Goal: Navigation & Orientation: Find specific page/section

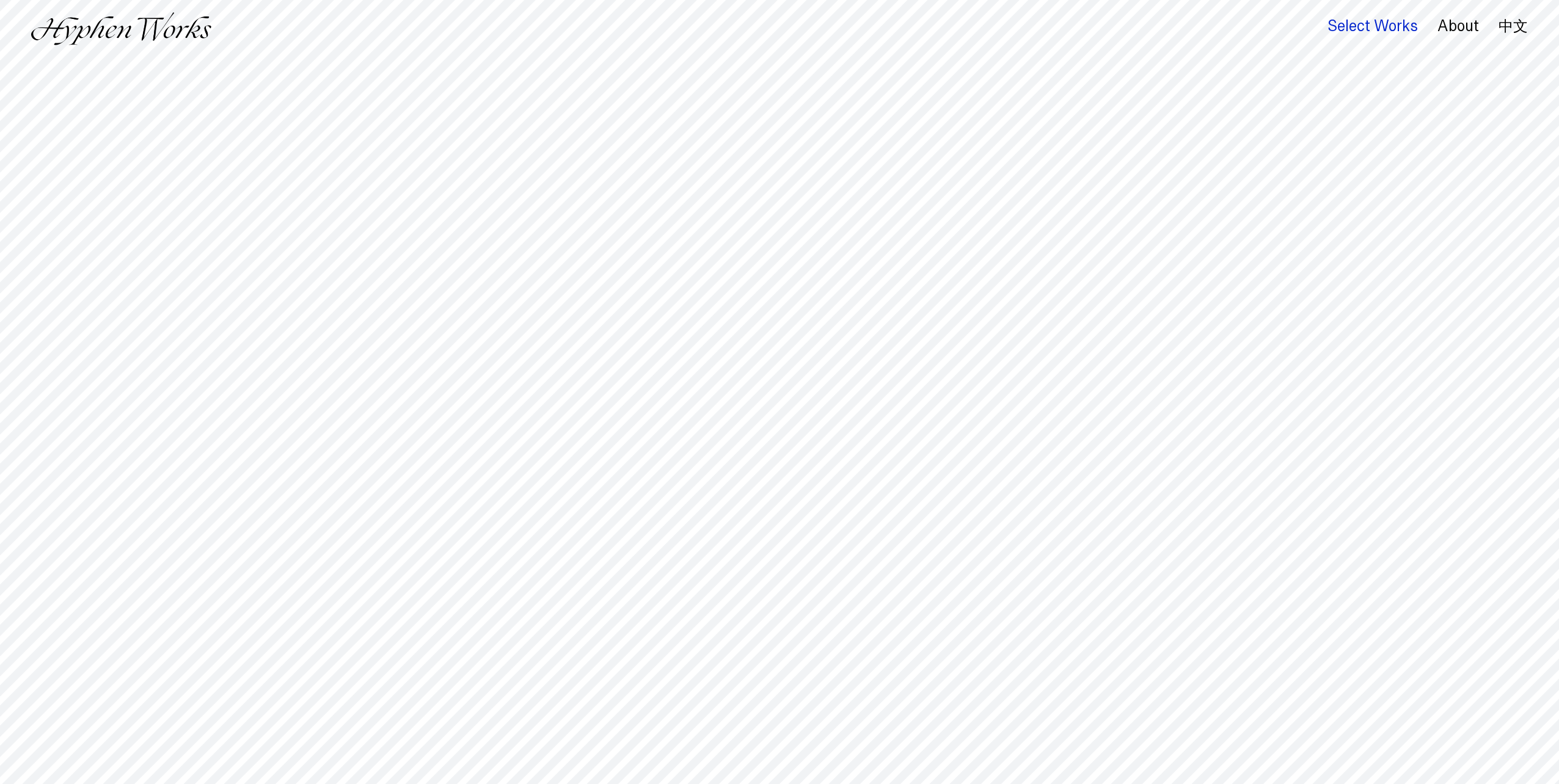
click at [1396, 20] on div "Select Works" at bounding box center [1373, 26] width 90 height 17
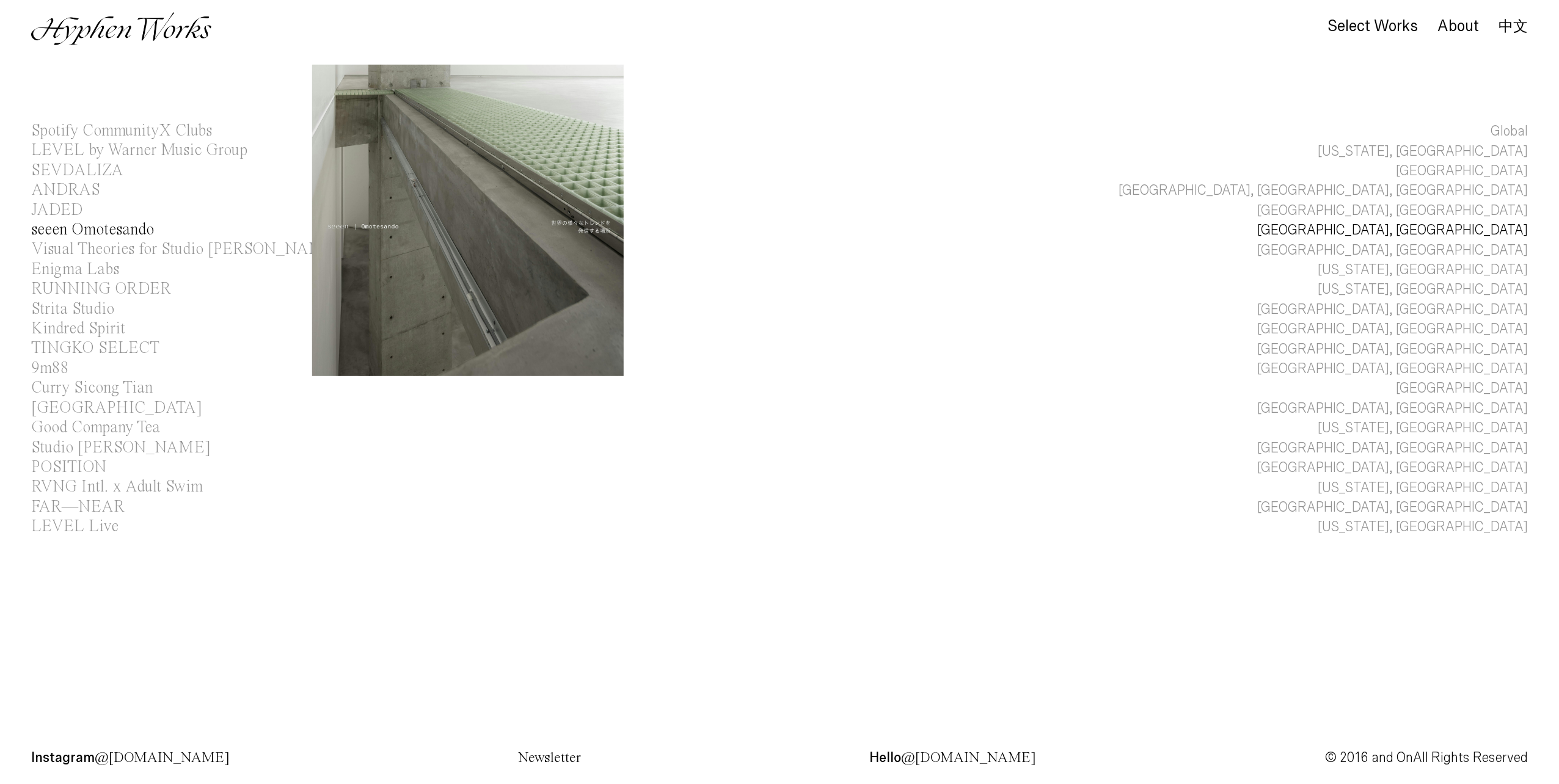
click at [78, 232] on div "seeen Omotesando" at bounding box center [92, 230] width 123 height 17
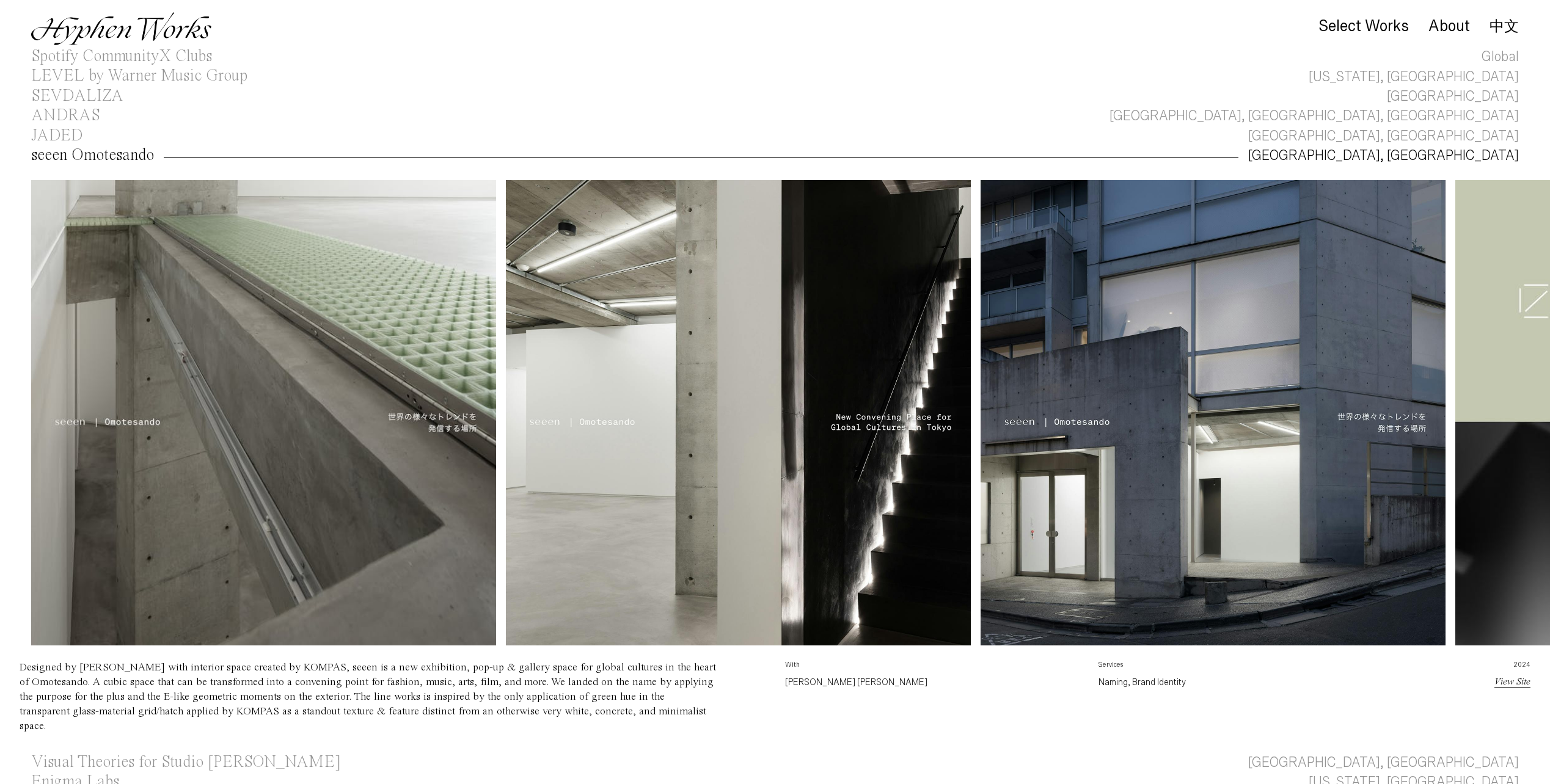
scroll to position [118, 0]
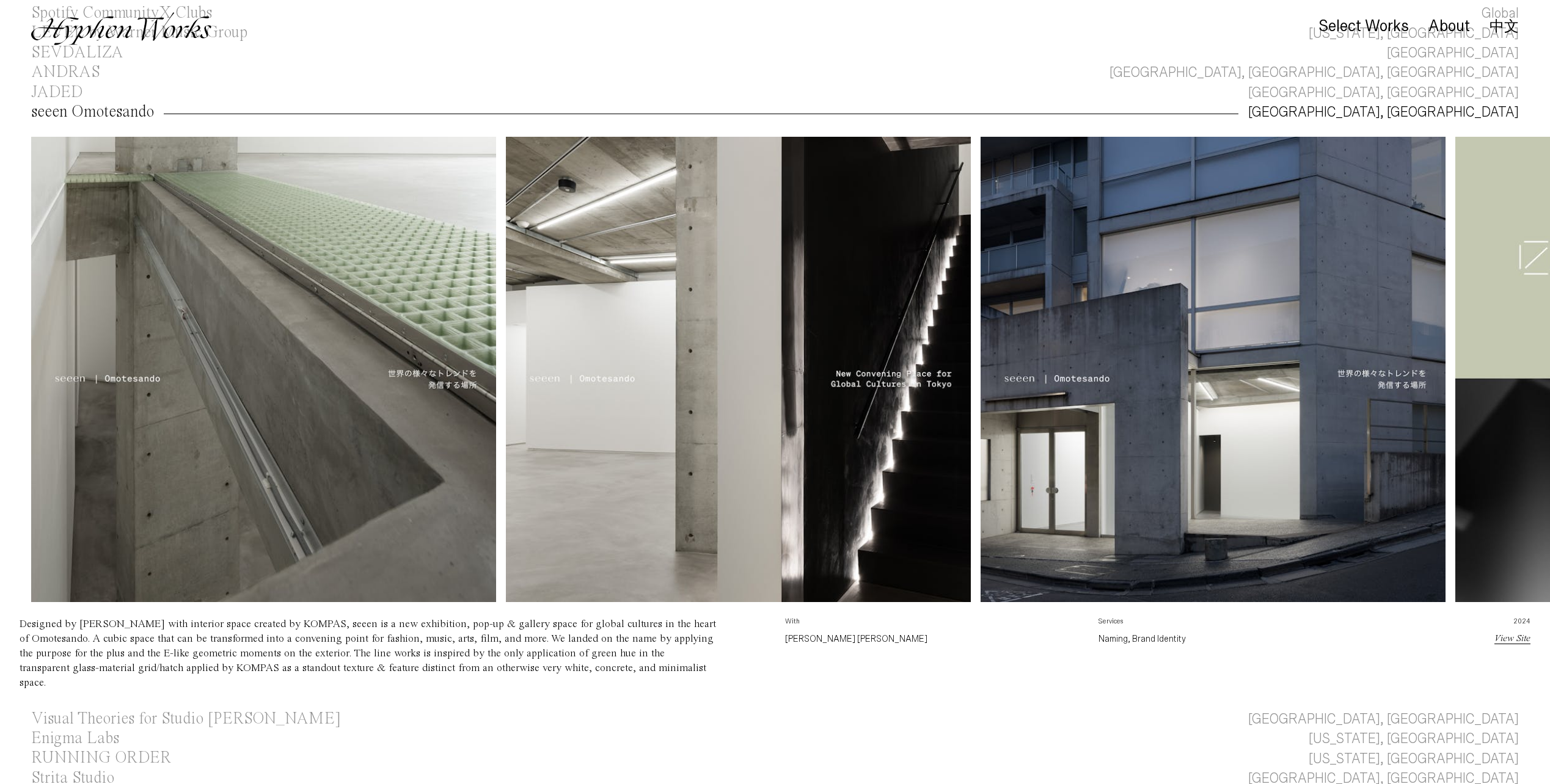
click at [57, 112] on div "seeen Omotesando" at bounding box center [92, 112] width 123 height 17
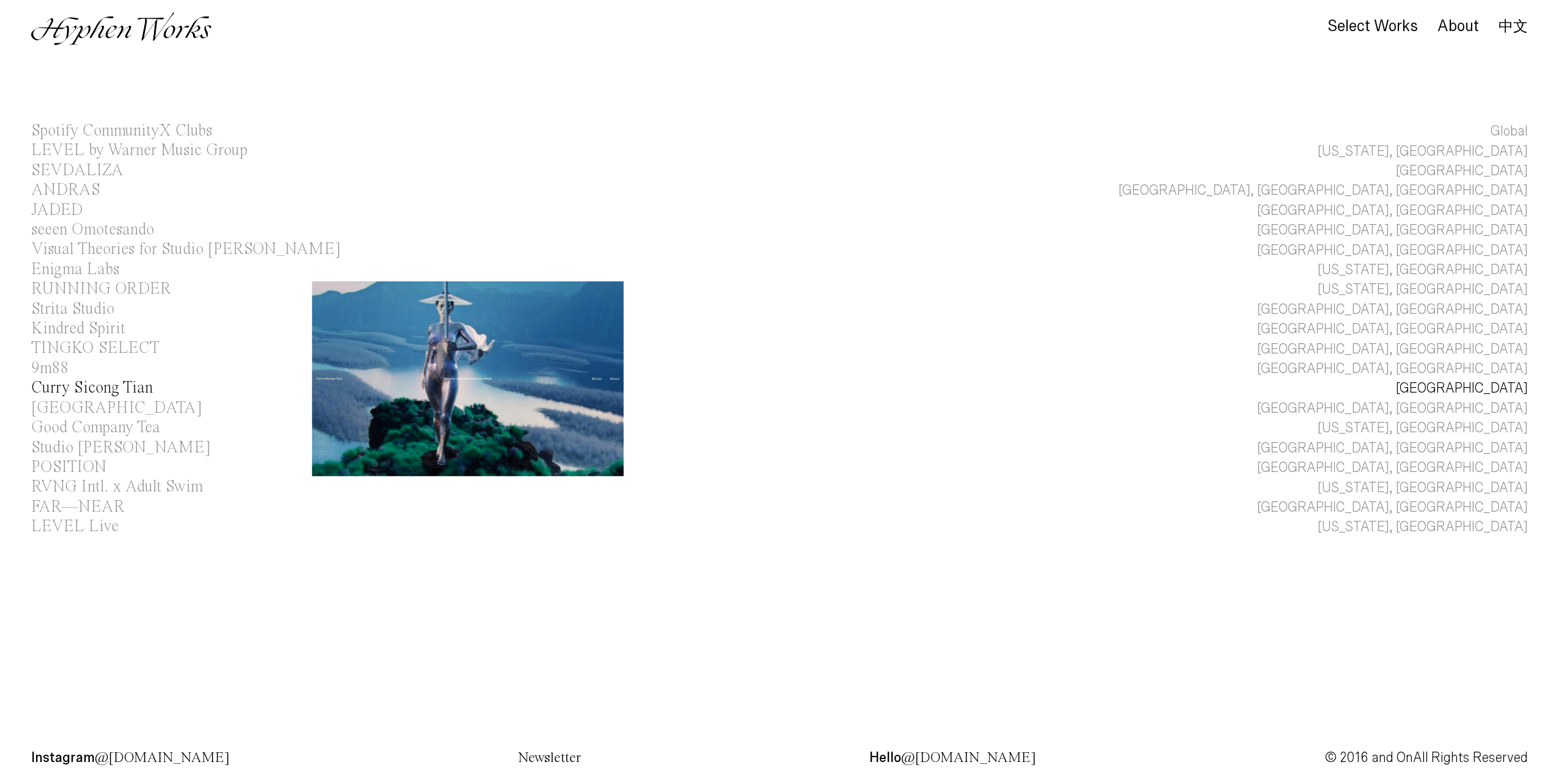
click at [123, 389] on div "Curry Sicong Tian" at bounding box center [92, 388] width 121 height 17
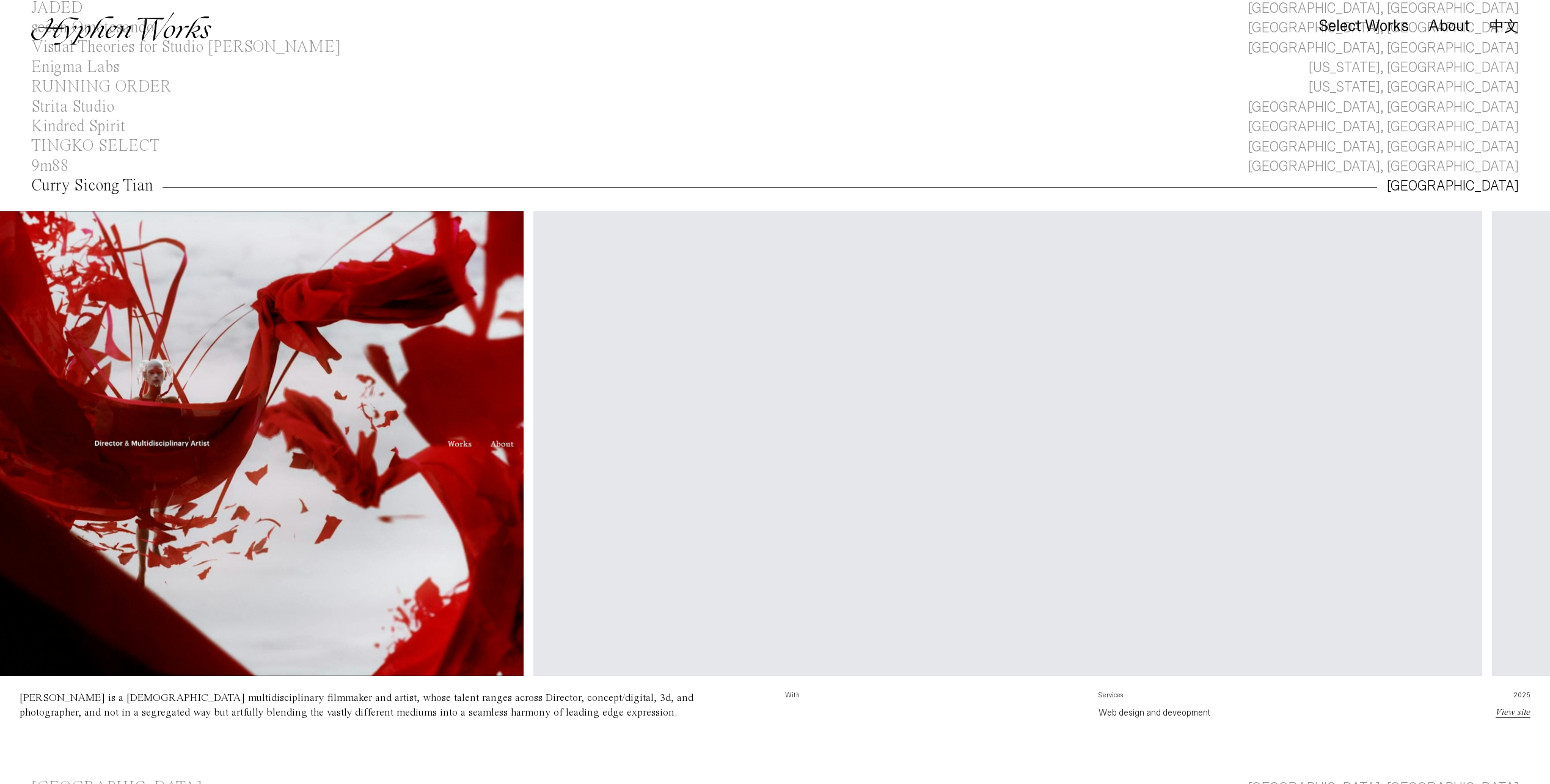
scroll to position [0, 432]
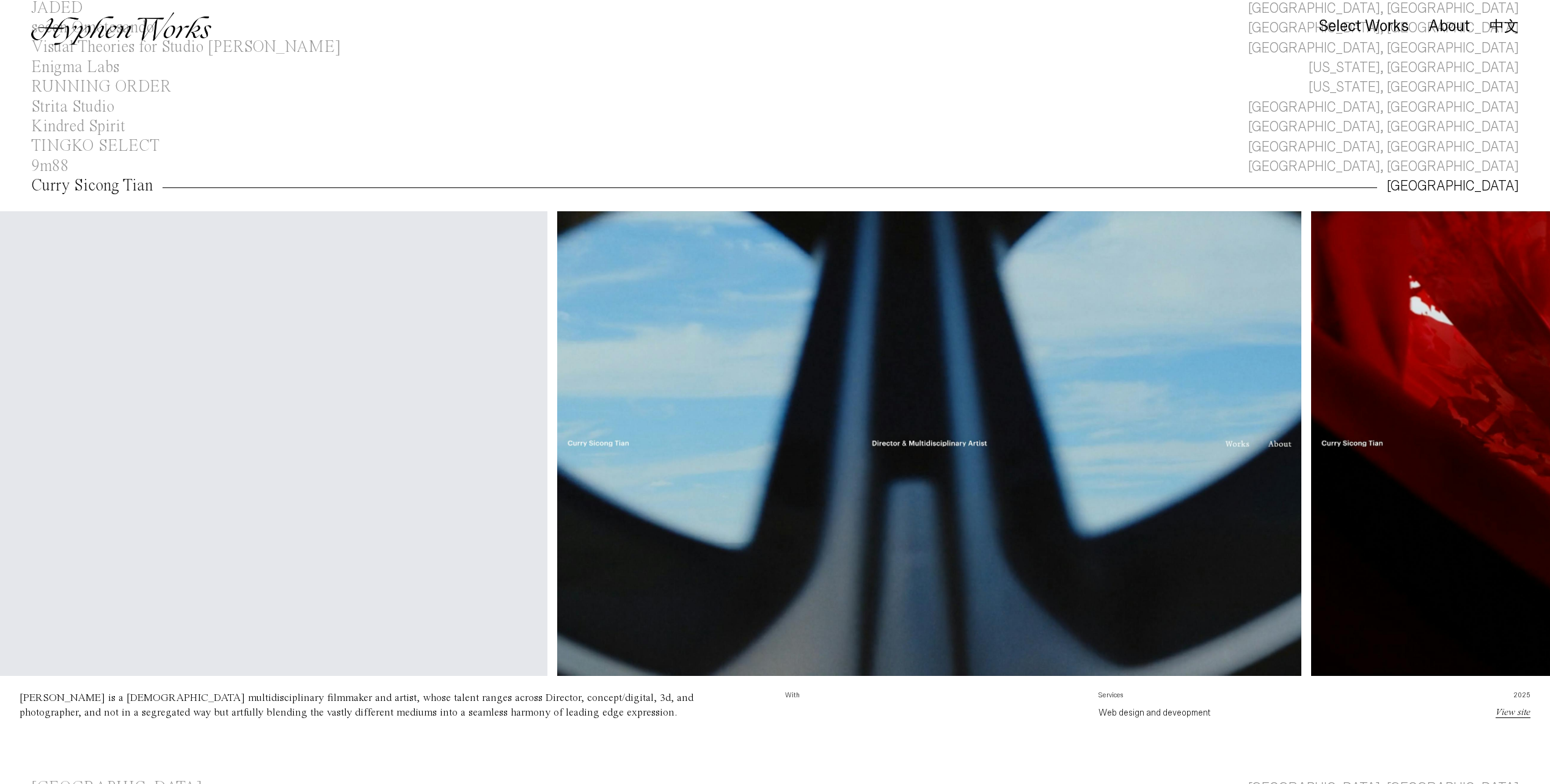
click at [102, 187] on div "Curry Sicong Tian" at bounding box center [92, 186] width 121 height 17
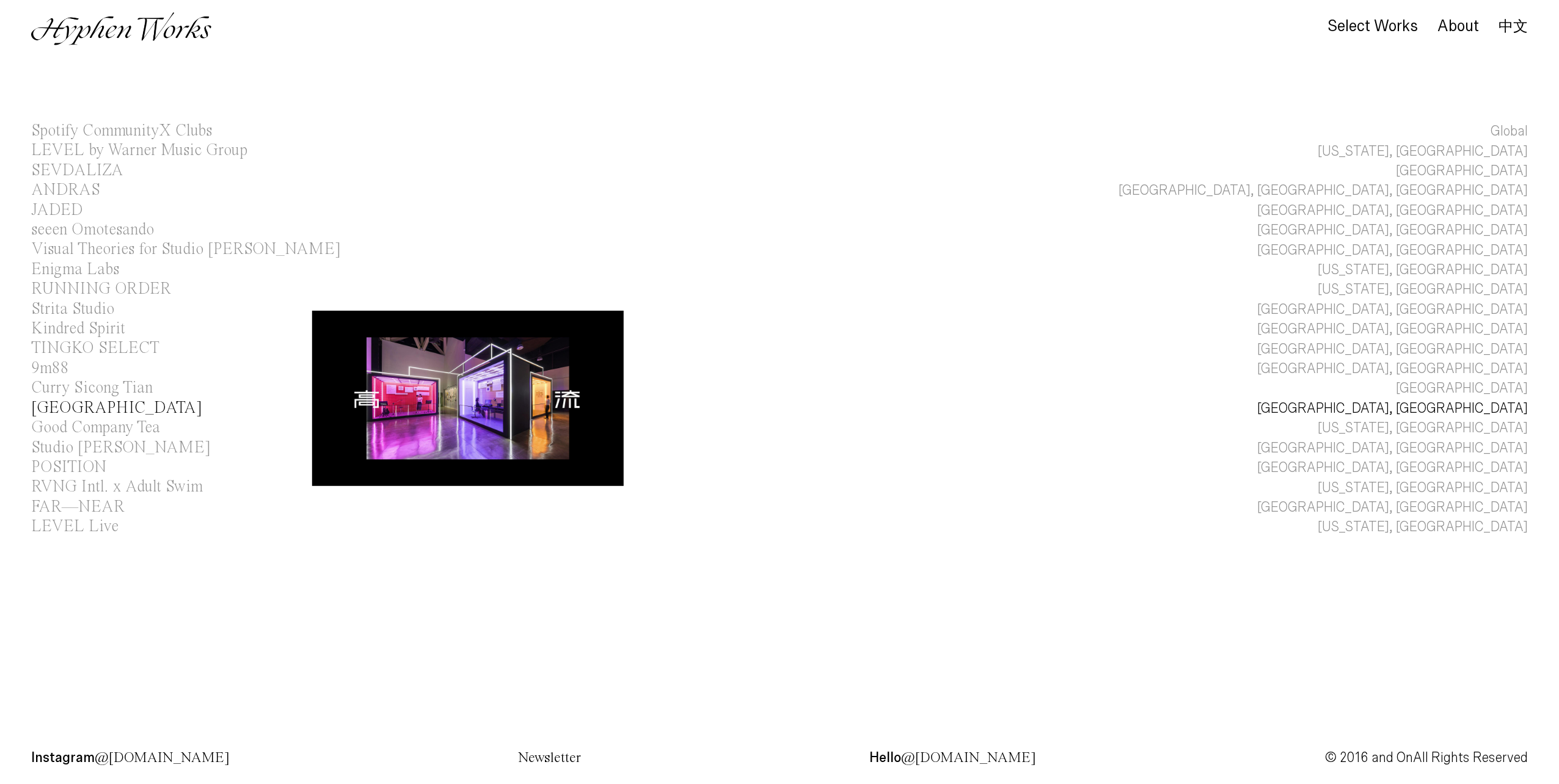
click at [92, 408] on div "[GEOGRAPHIC_DATA]" at bounding box center [117, 408] width 171 height 17
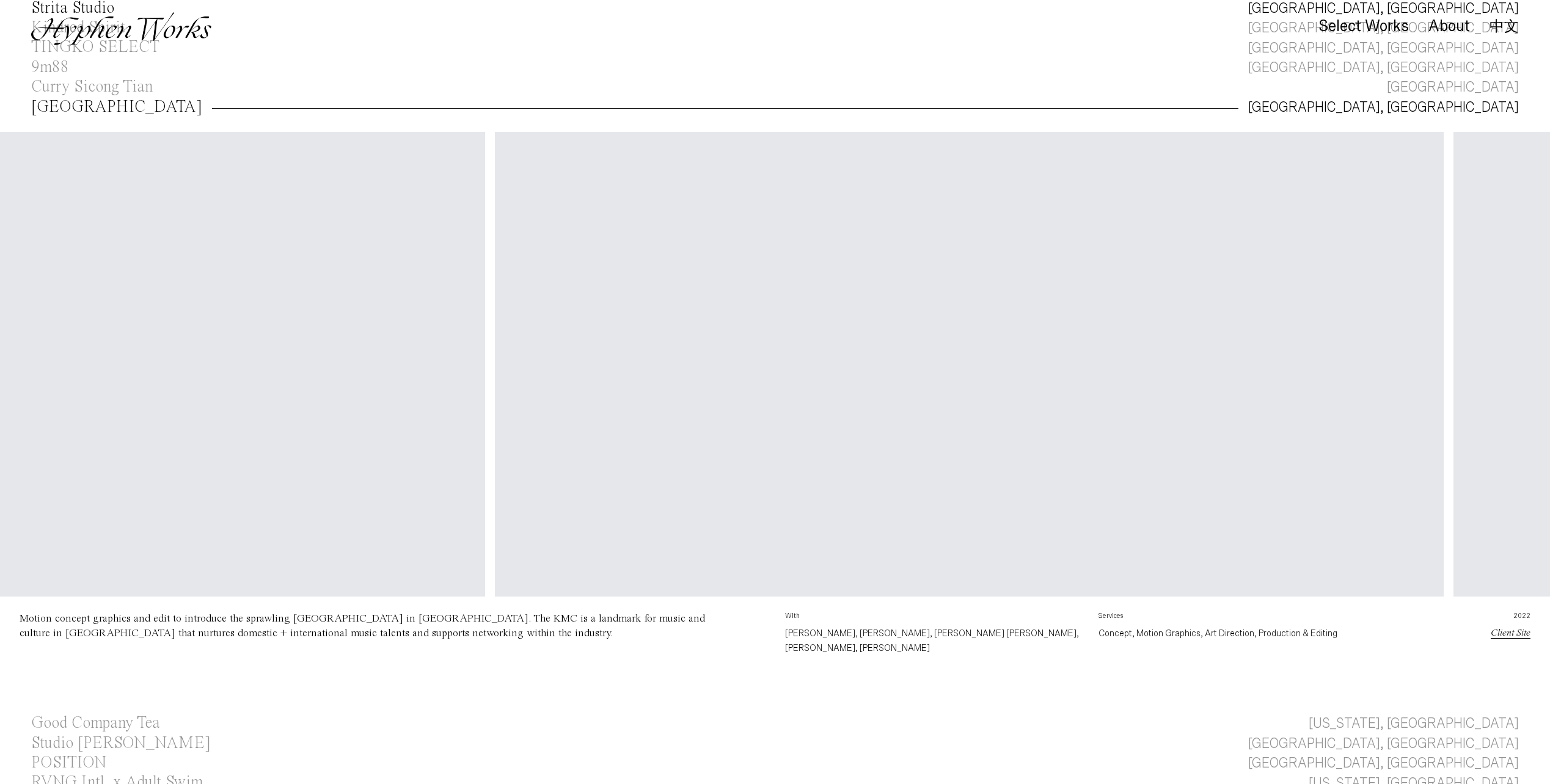
scroll to position [113, 0]
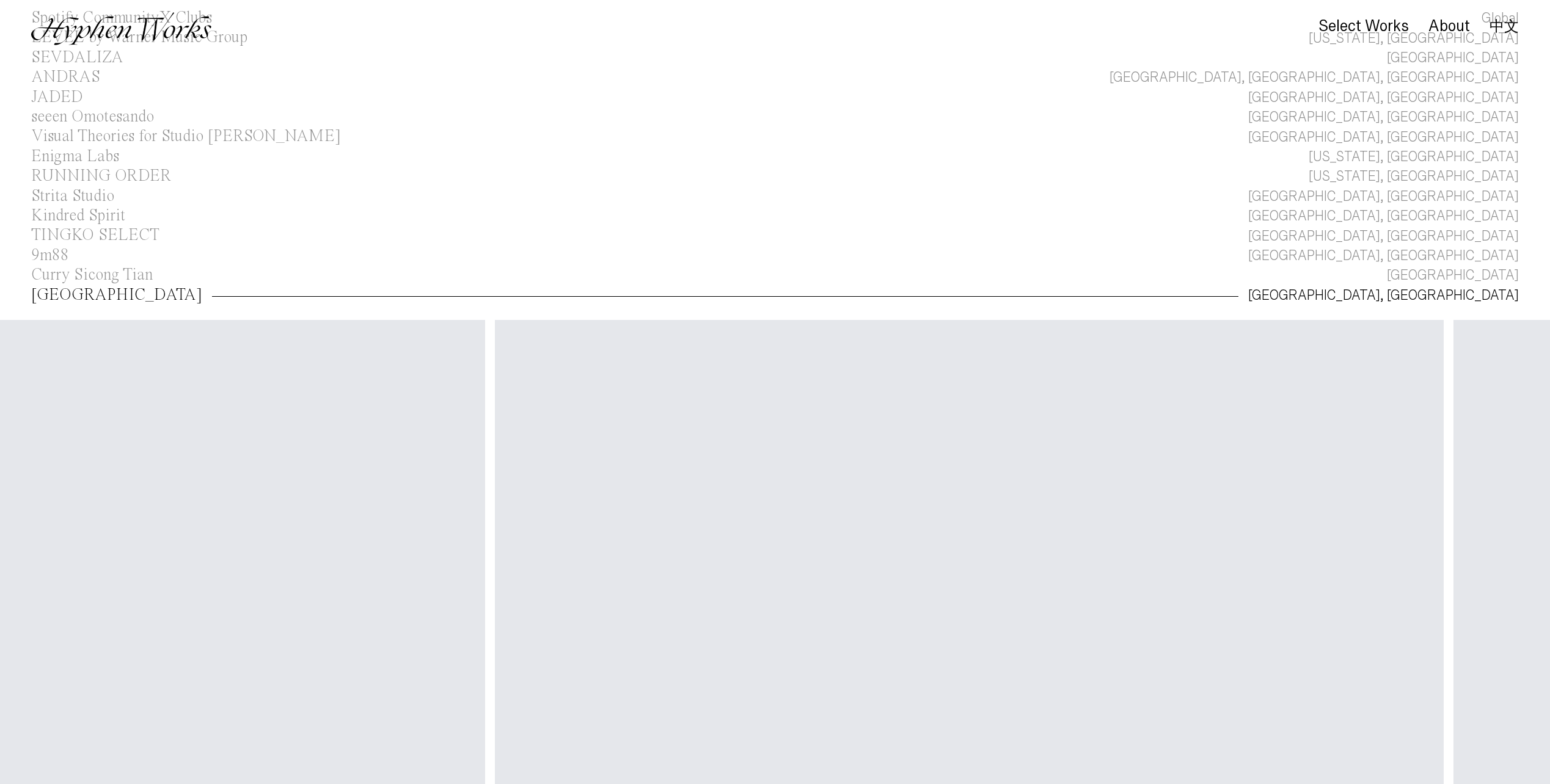
click at [111, 299] on div "[GEOGRAPHIC_DATA]" at bounding box center [117, 295] width 171 height 17
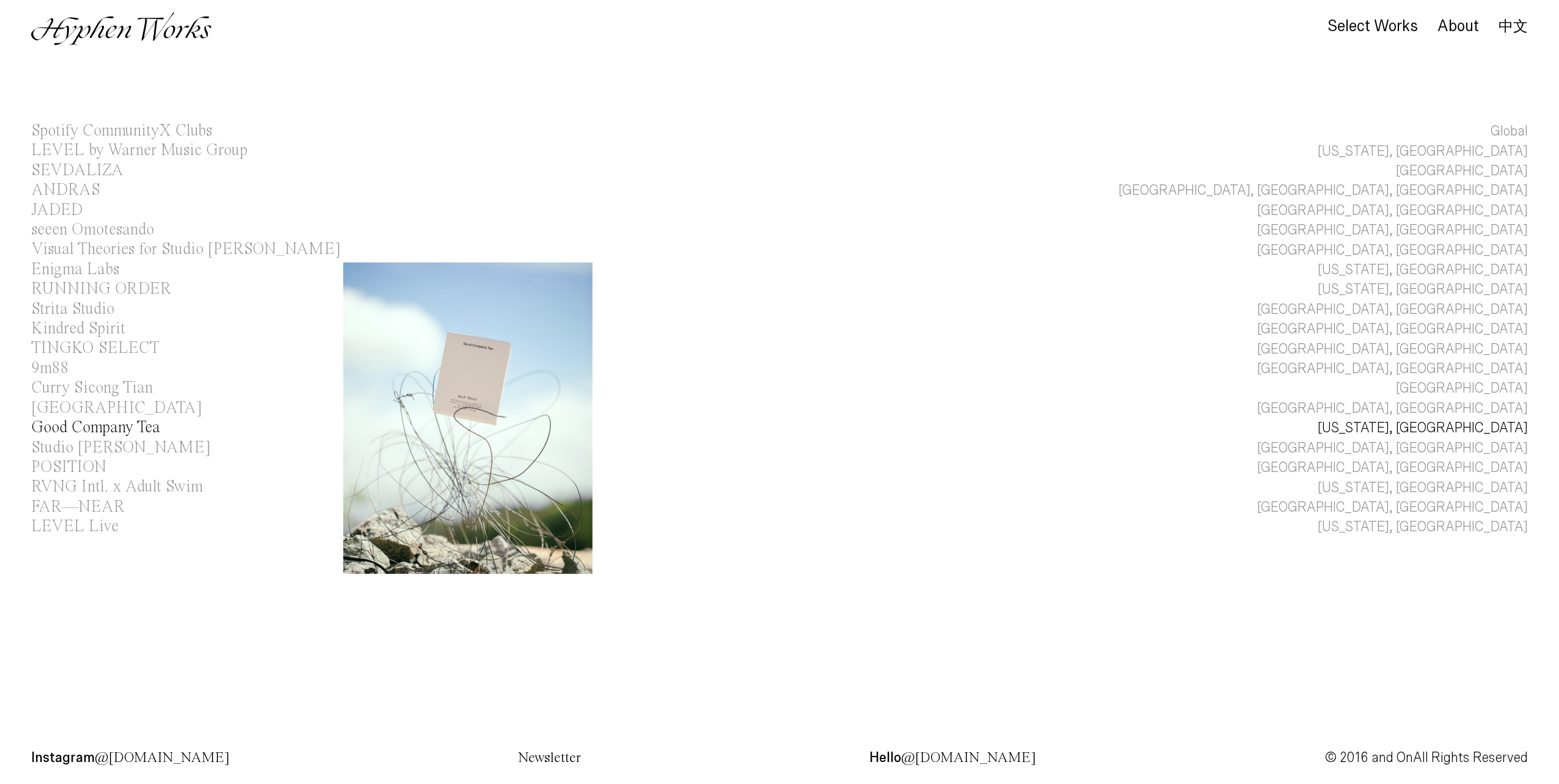
click at [85, 431] on div "Good Company Tea" at bounding box center [96, 428] width 129 height 17
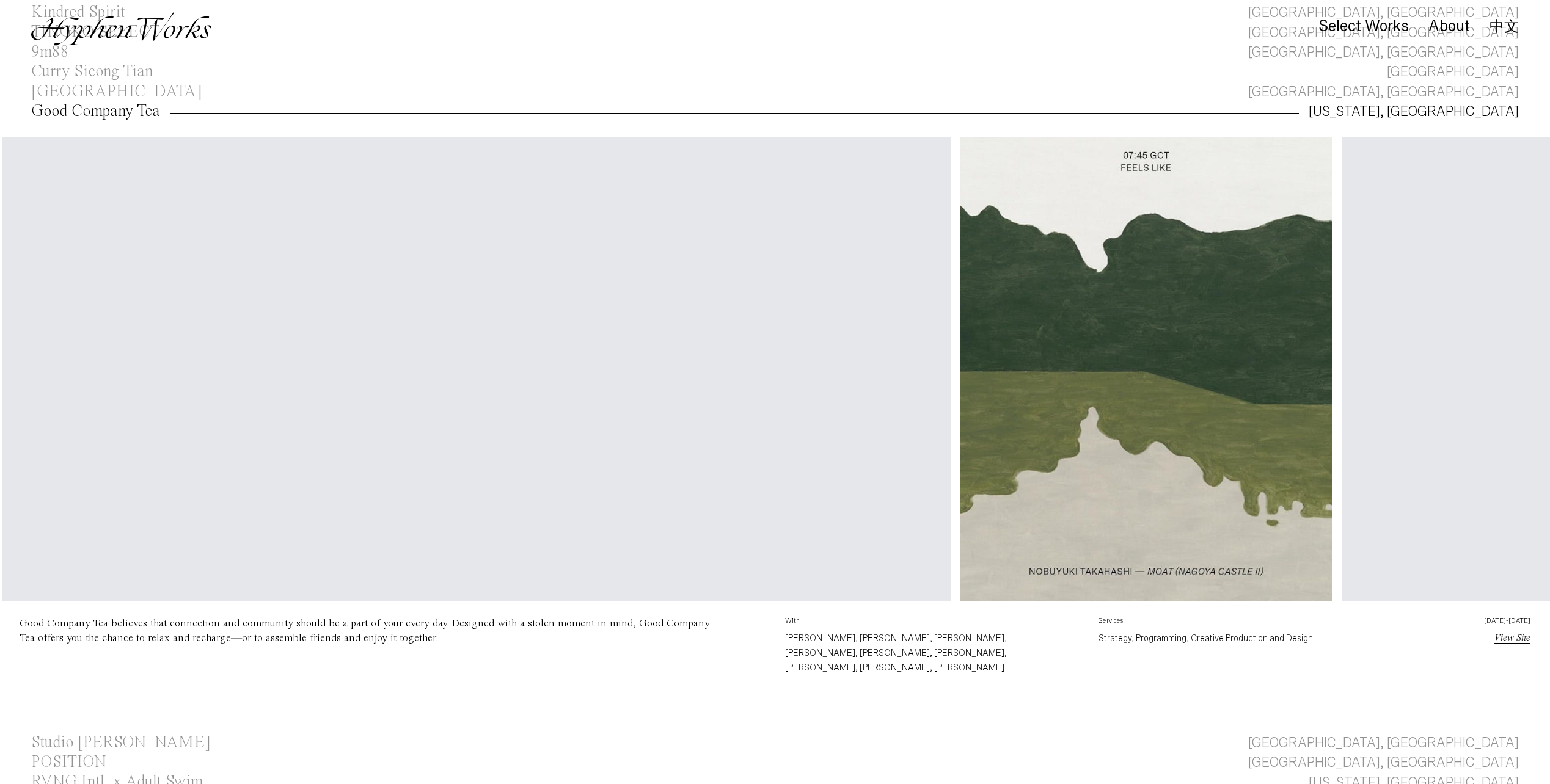
scroll to position [0, 3045]
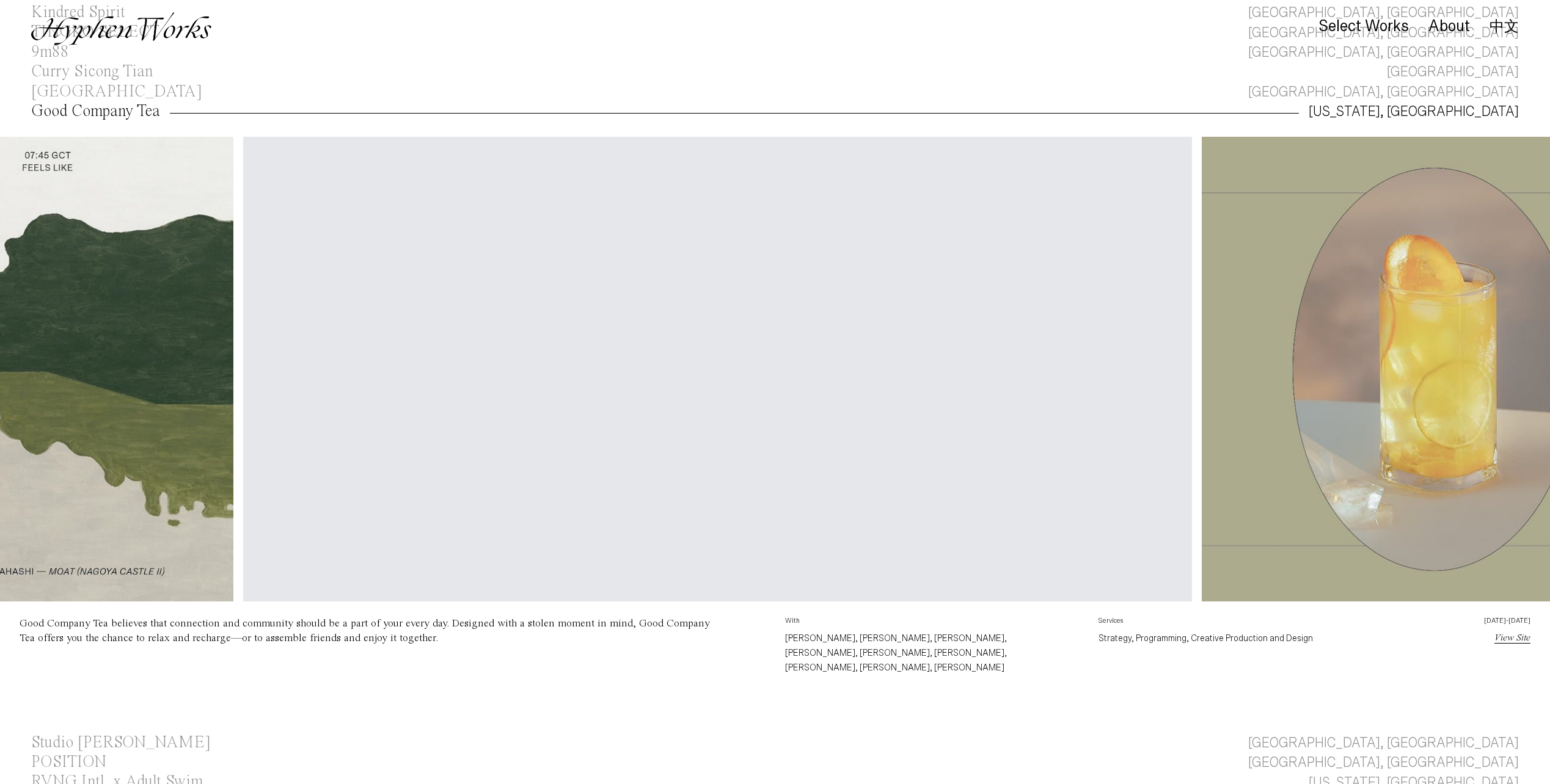
click at [1518, 643] on link "View Site" at bounding box center [1513, 638] width 36 height 10
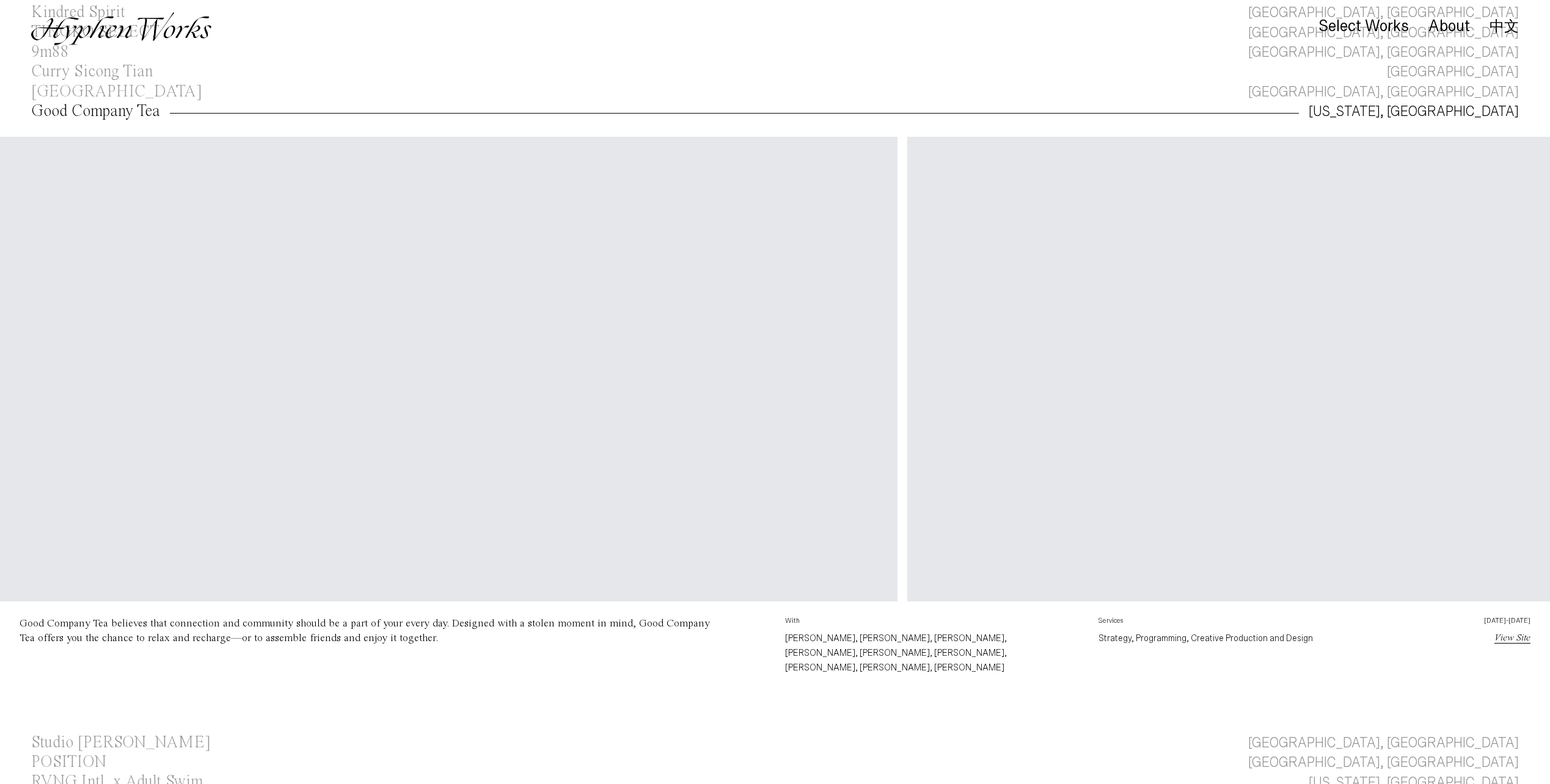
scroll to position [0, 58]
click at [130, 116] on div "Good Company Tea" at bounding box center [96, 112] width 129 height 17
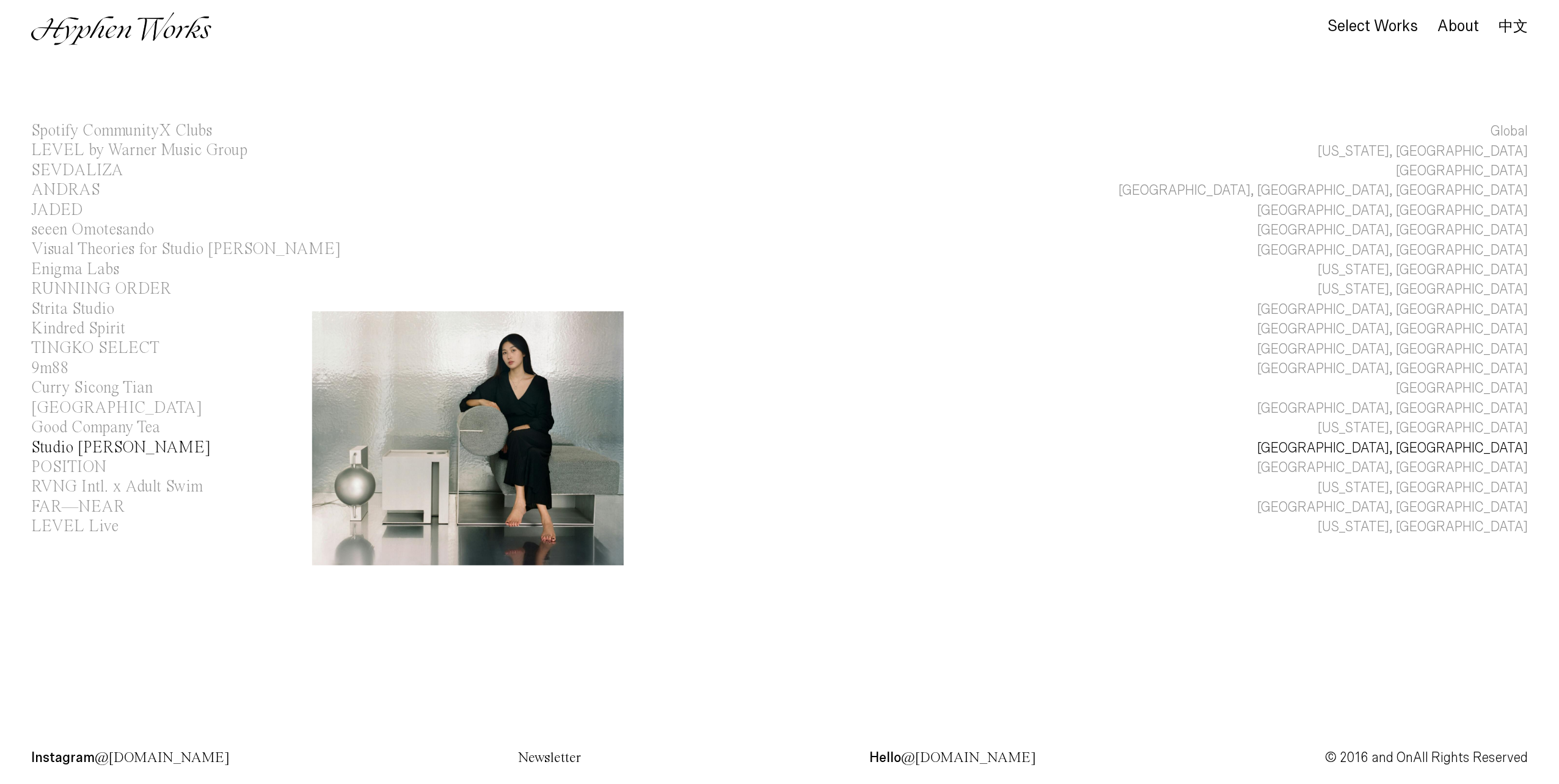
click at [80, 451] on div "Studio [PERSON_NAME]" at bounding box center [121, 448] width 180 height 17
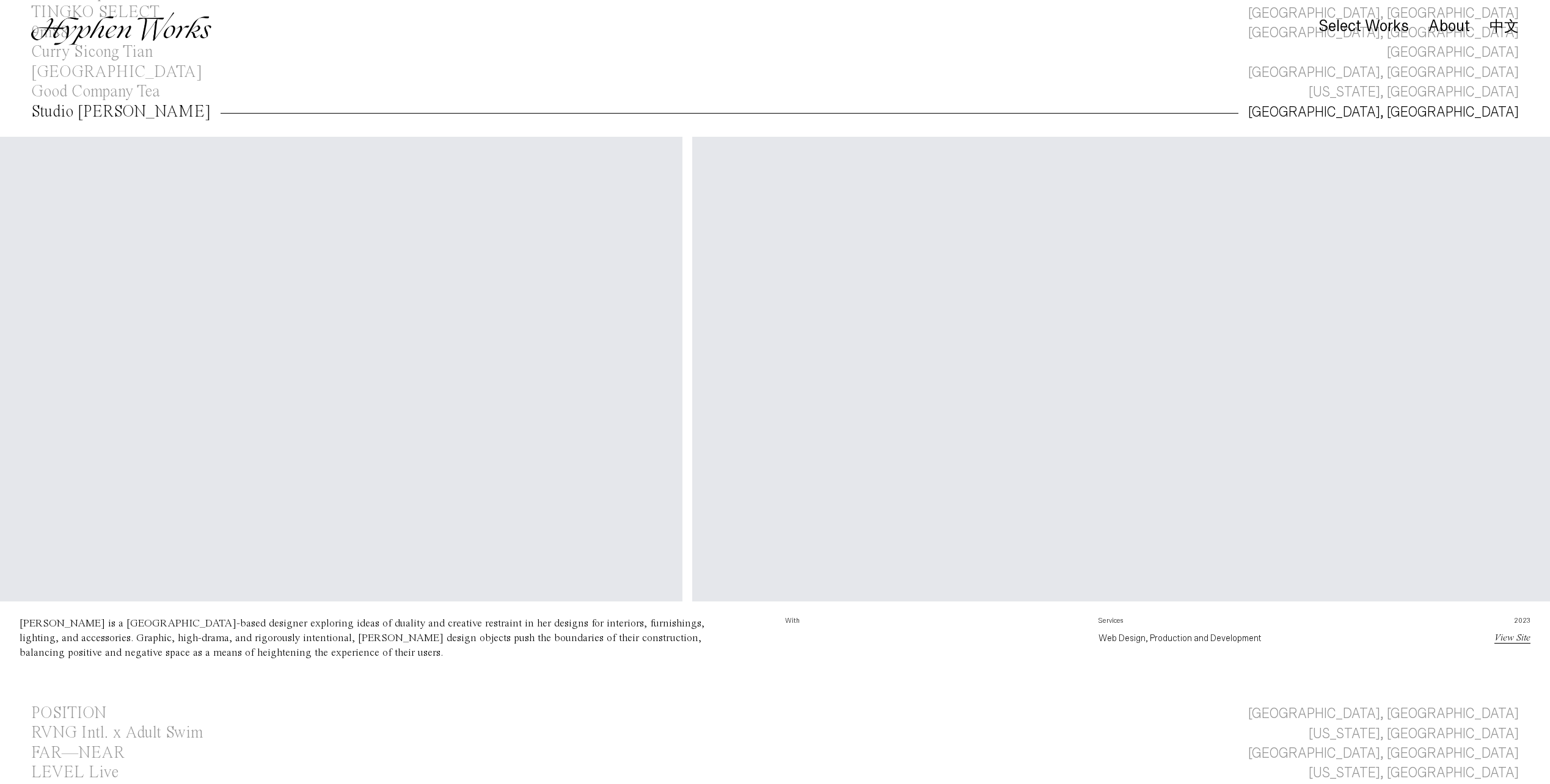
scroll to position [0, 3908]
click at [1518, 639] on link "View Site" at bounding box center [1513, 638] width 36 height 10
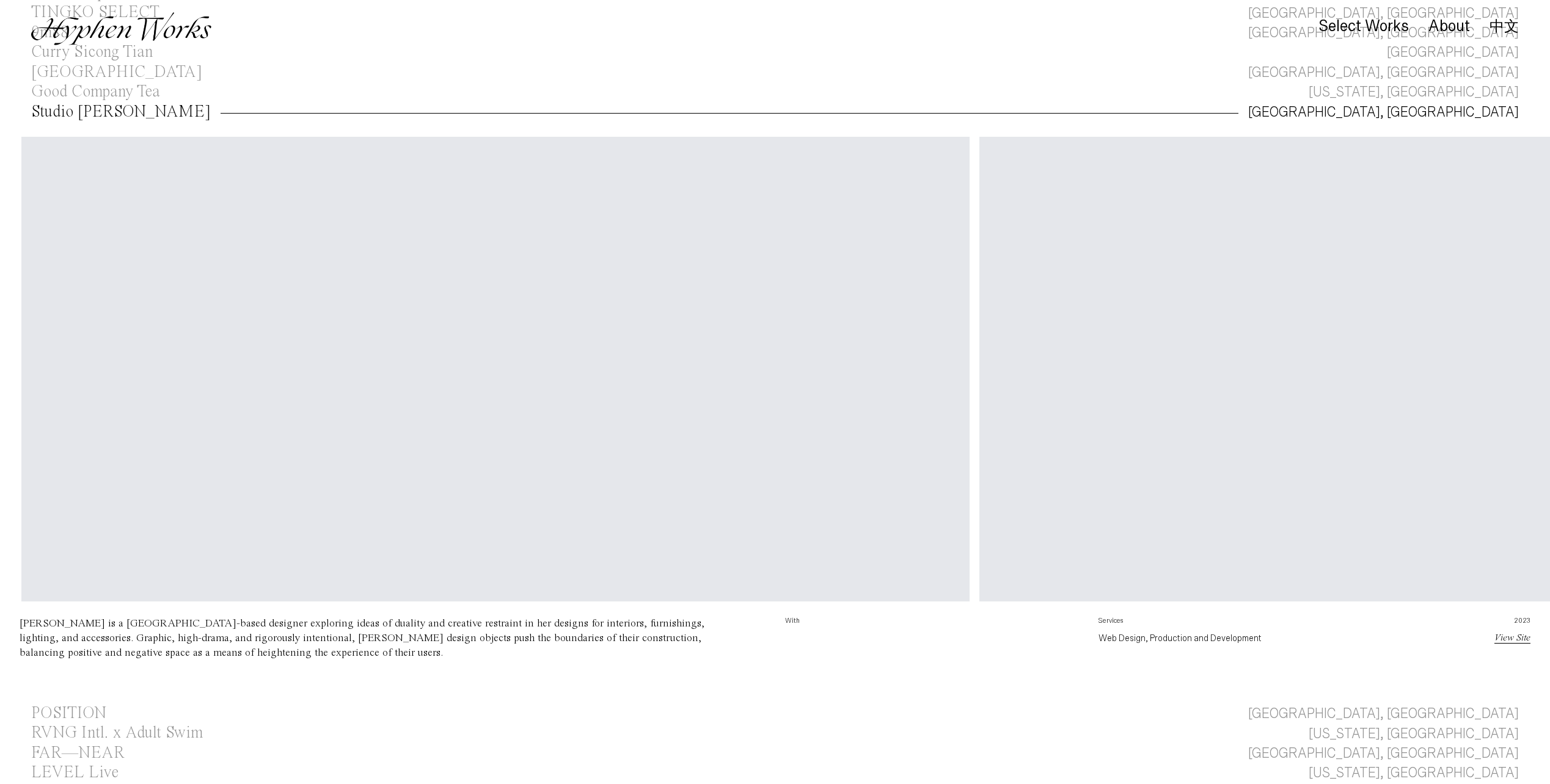
scroll to position [0, 0]
click at [109, 107] on div "Studio [PERSON_NAME]" at bounding box center [121, 112] width 180 height 17
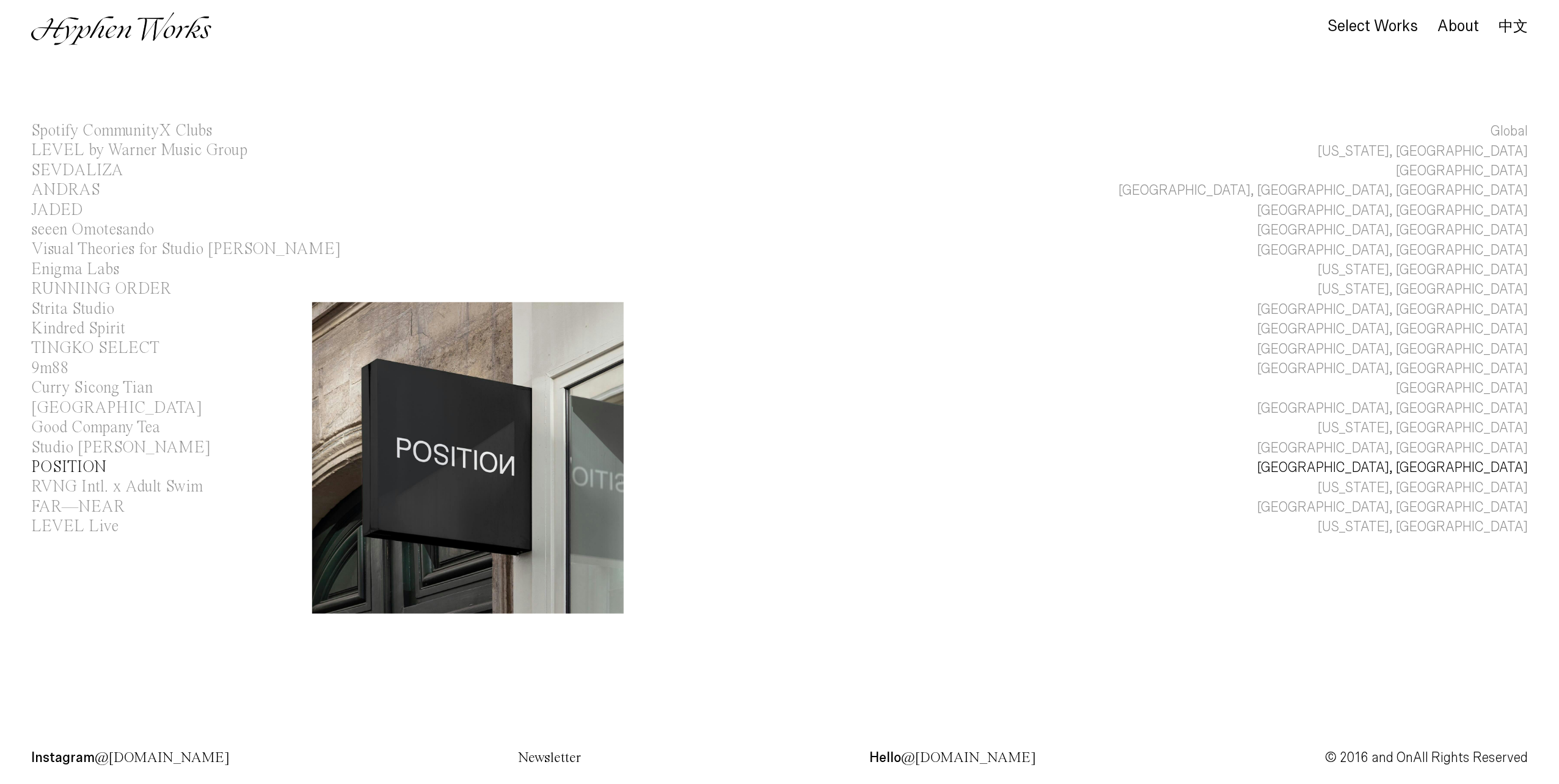
click at [65, 472] on div "POSITION" at bounding box center [69, 468] width 75 height 17
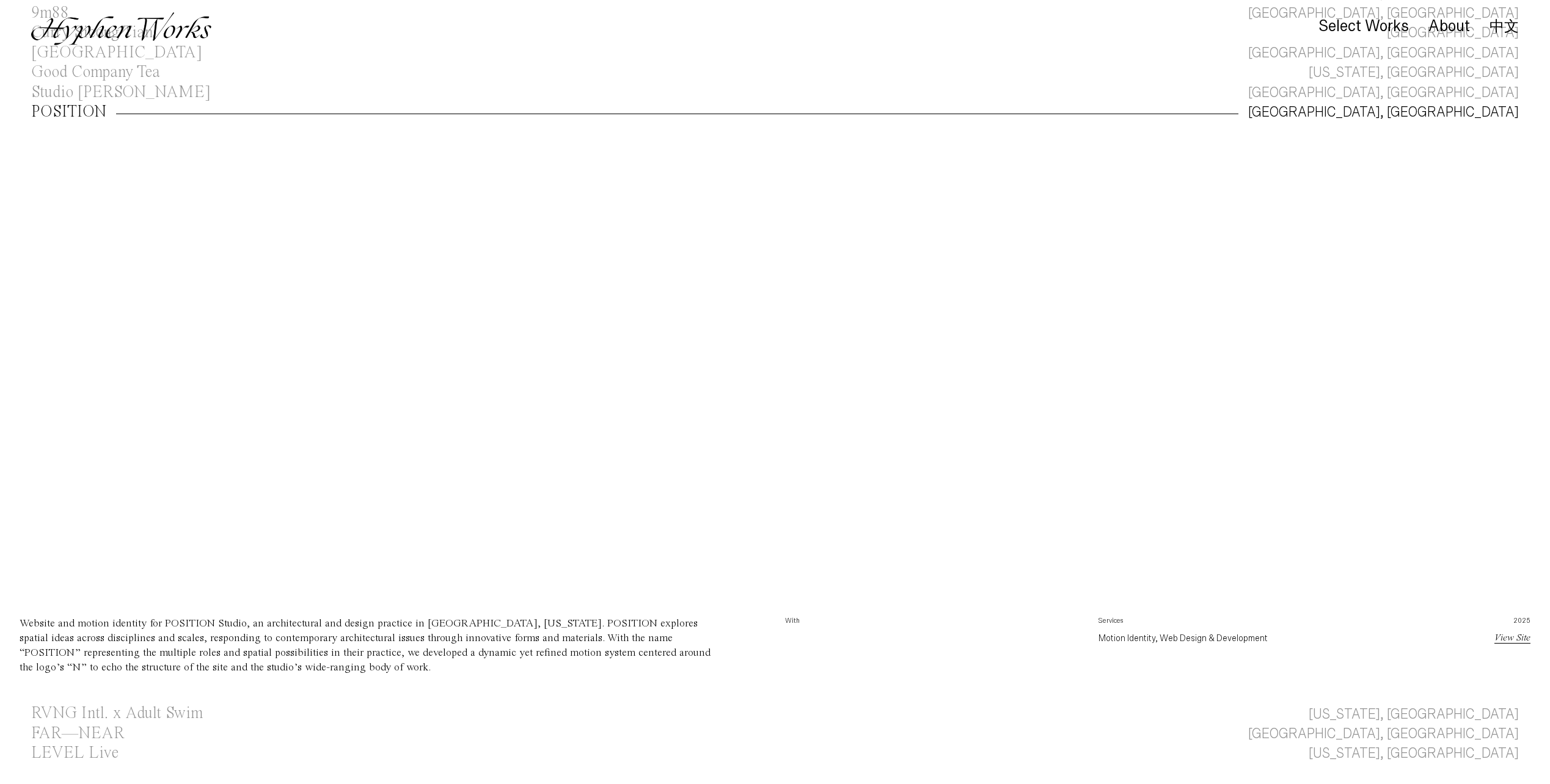
click at [1517, 643] on link "View Site" at bounding box center [1513, 638] width 36 height 10
click at [80, 113] on div "POSITION" at bounding box center [69, 112] width 75 height 17
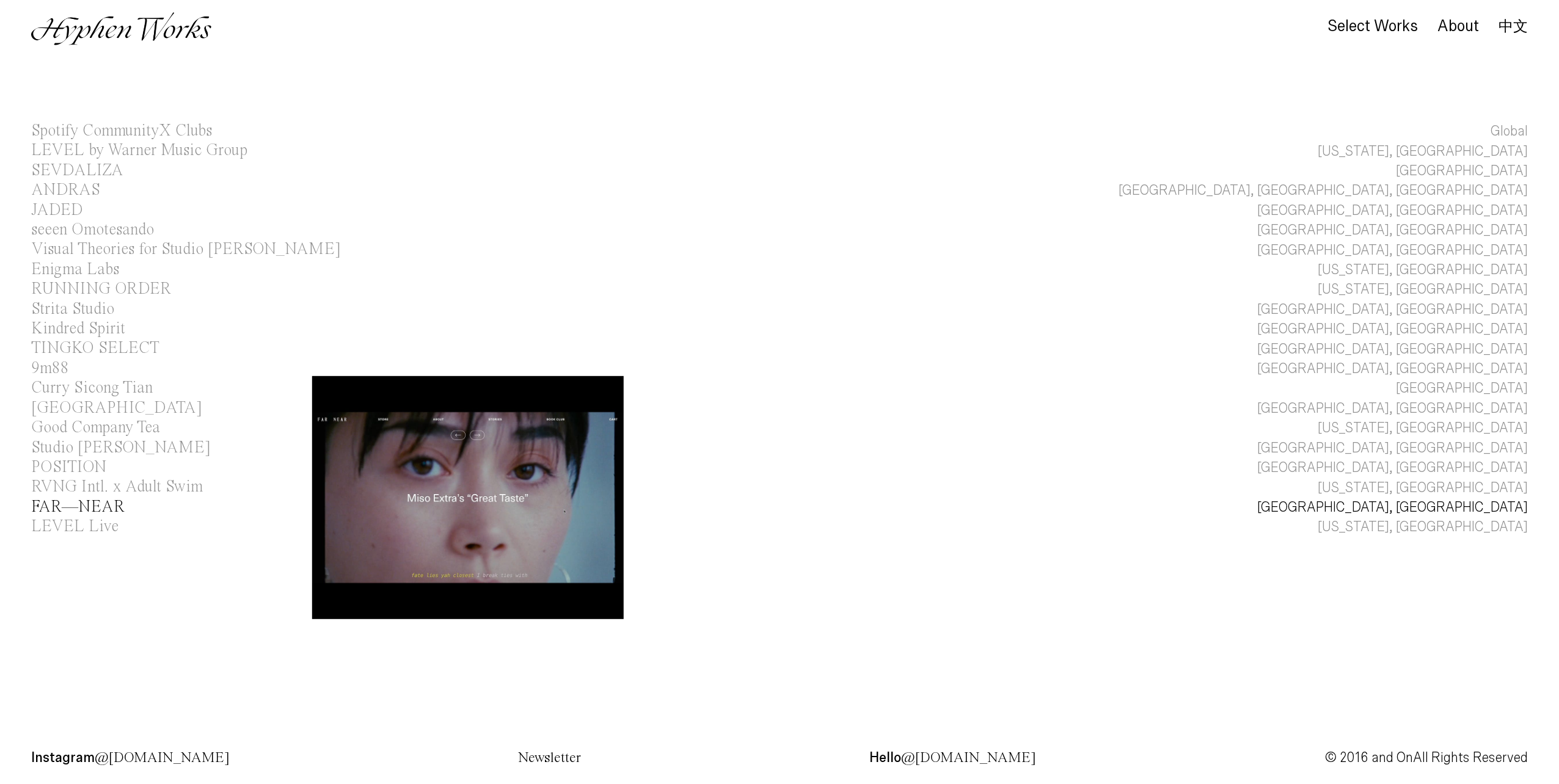
click at [74, 509] on div "FAR—NEAR" at bounding box center [78, 507] width 94 height 17
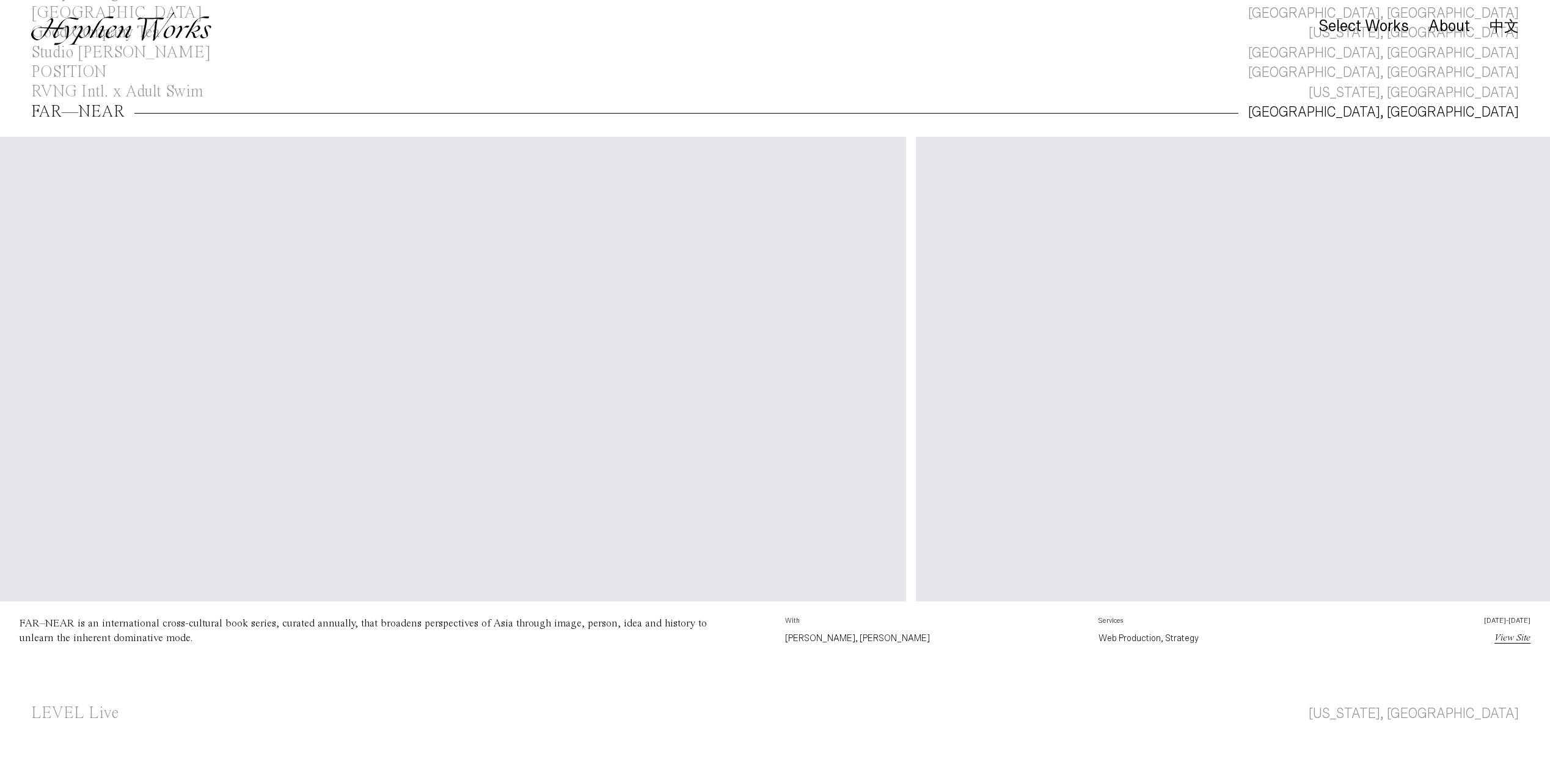
click at [1519, 640] on link "View Site" at bounding box center [1513, 638] width 36 height 10
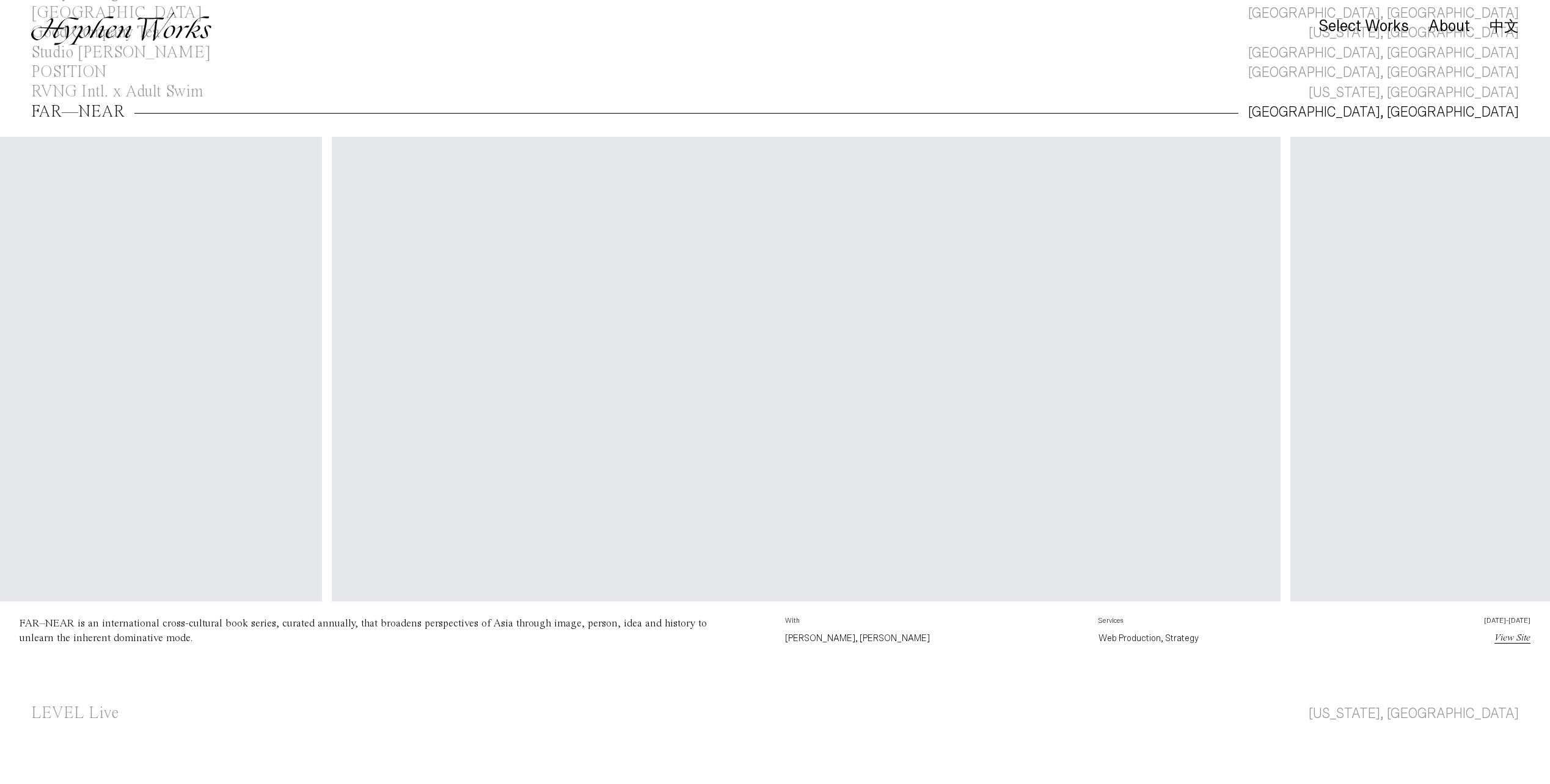
click at [94, 108] on div "FAR—NEAR" at bounding box center [78, 112] width 94 height 17
